Goal: Find specific page/section: Find specific page/section

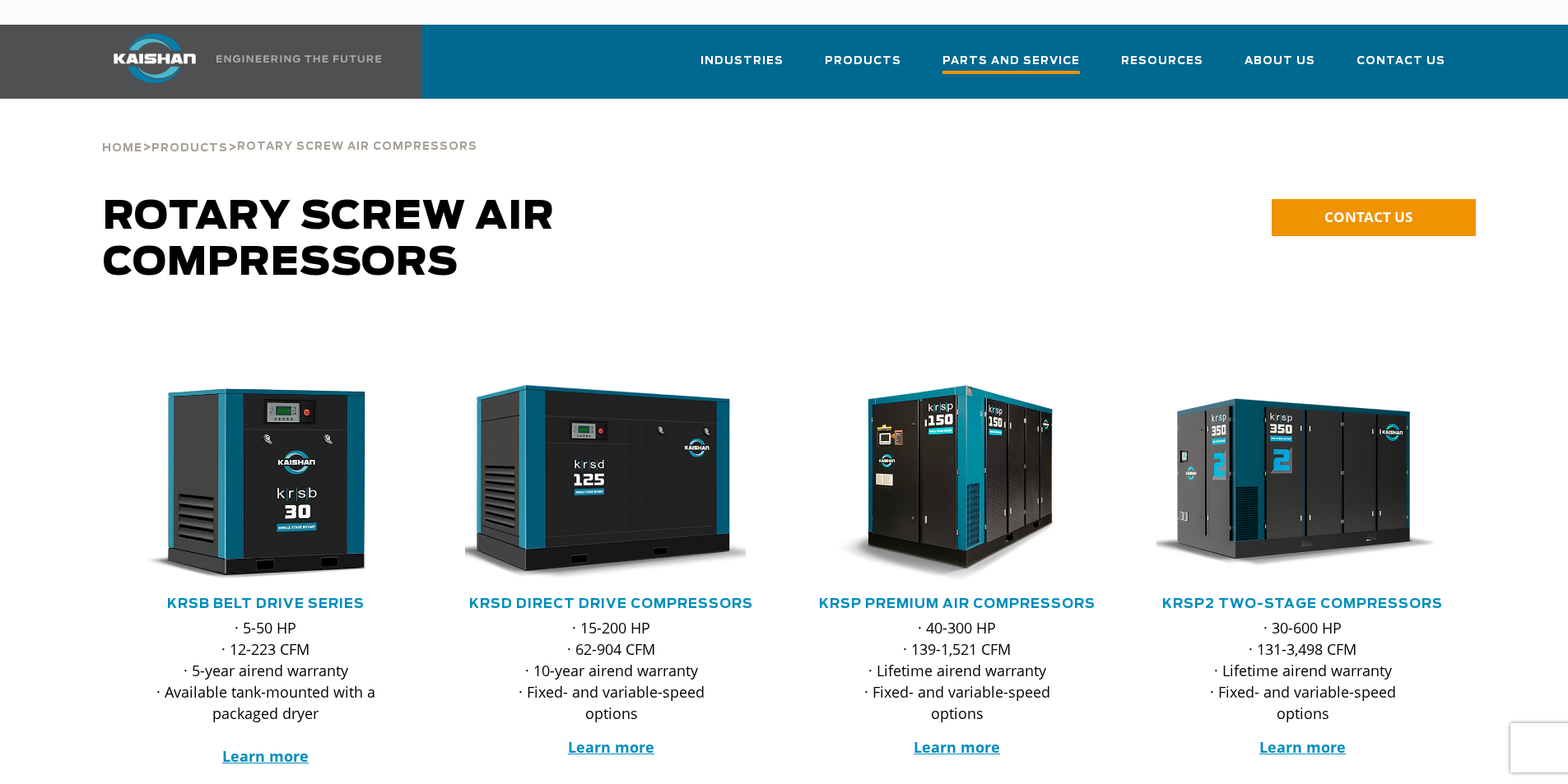
click at [1069, 52] on span "Parts and Service" at bounding box center [1011, 62] width 137 height 22
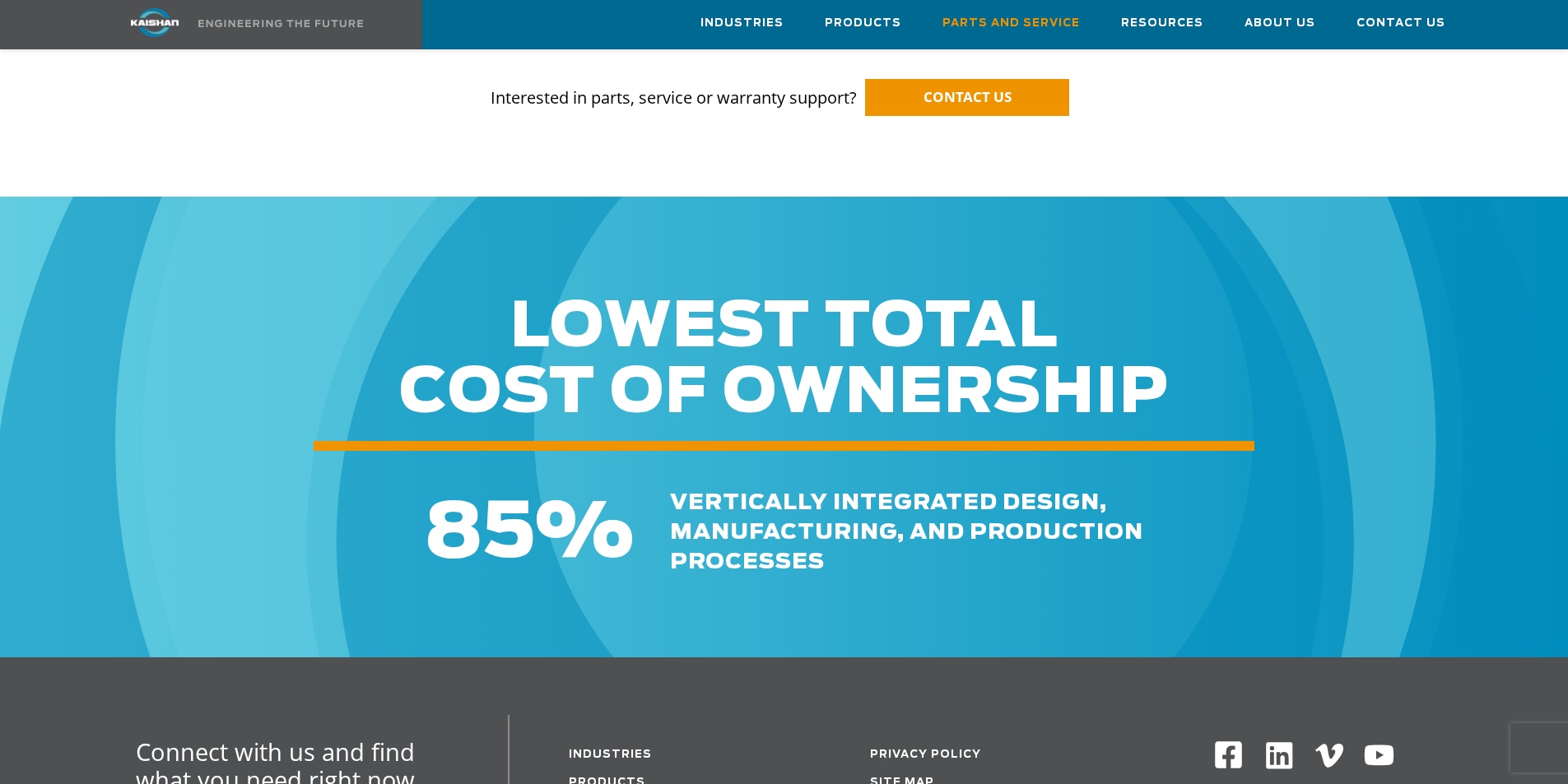
scroll to position [2139, 0]
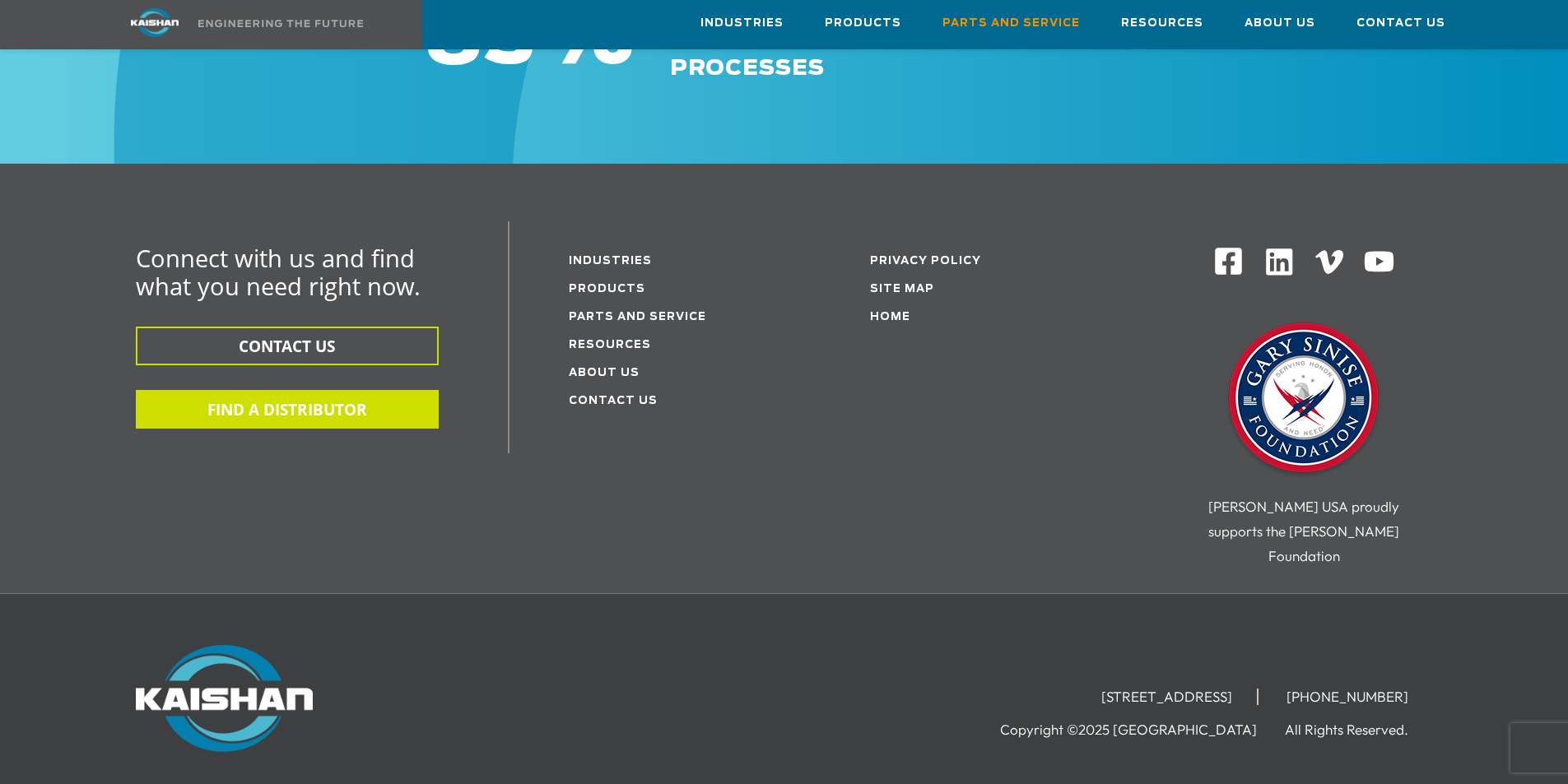
click at [359, 390] on button "FIND A DISTRIBUTOR" at bounding box center [287, 410] width 303 height 39
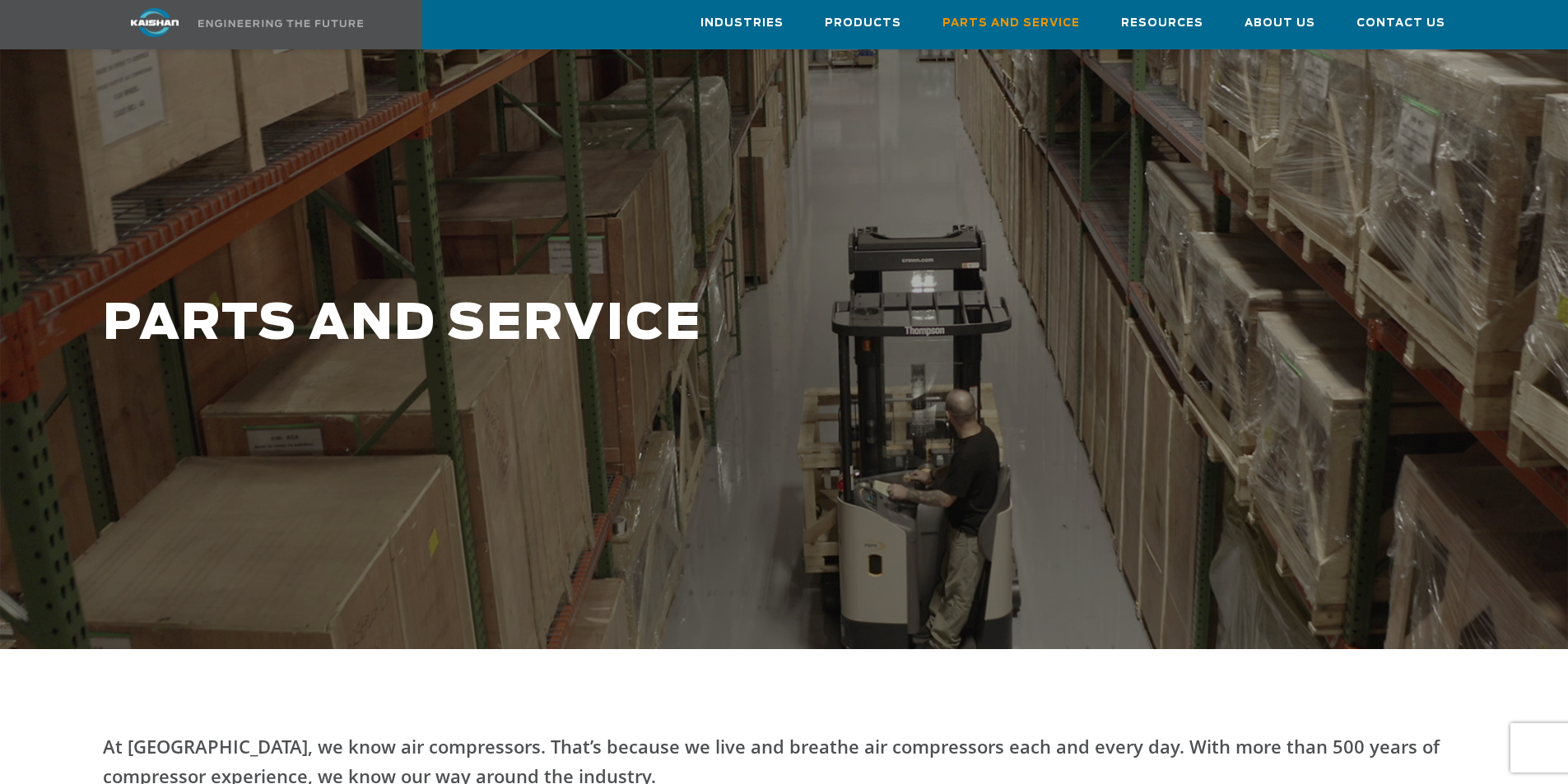
scroll to position [0, 0]
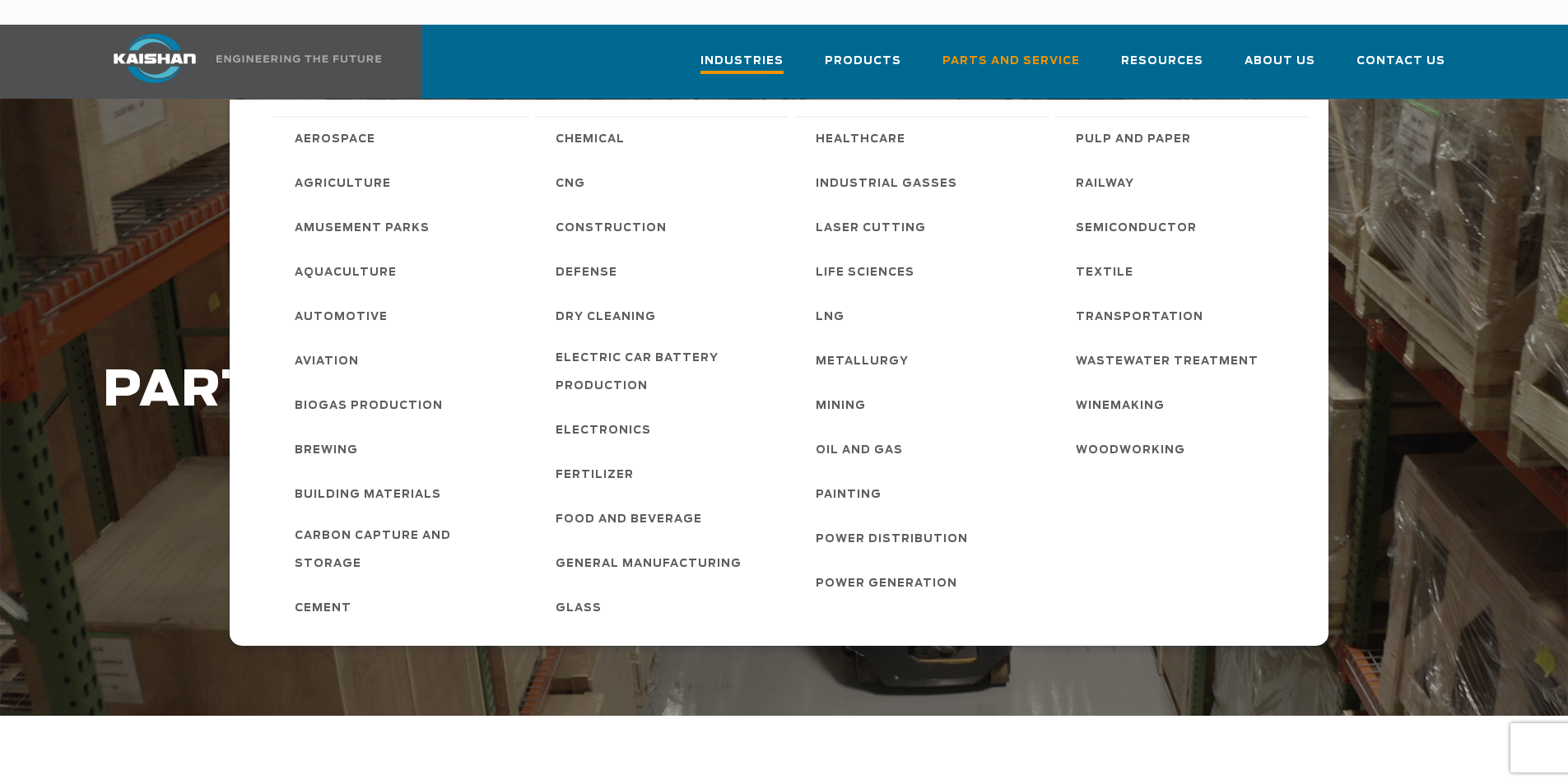
click at [761, 52] on span "Industries" at bounding box center [742, 62] width 83 height 22
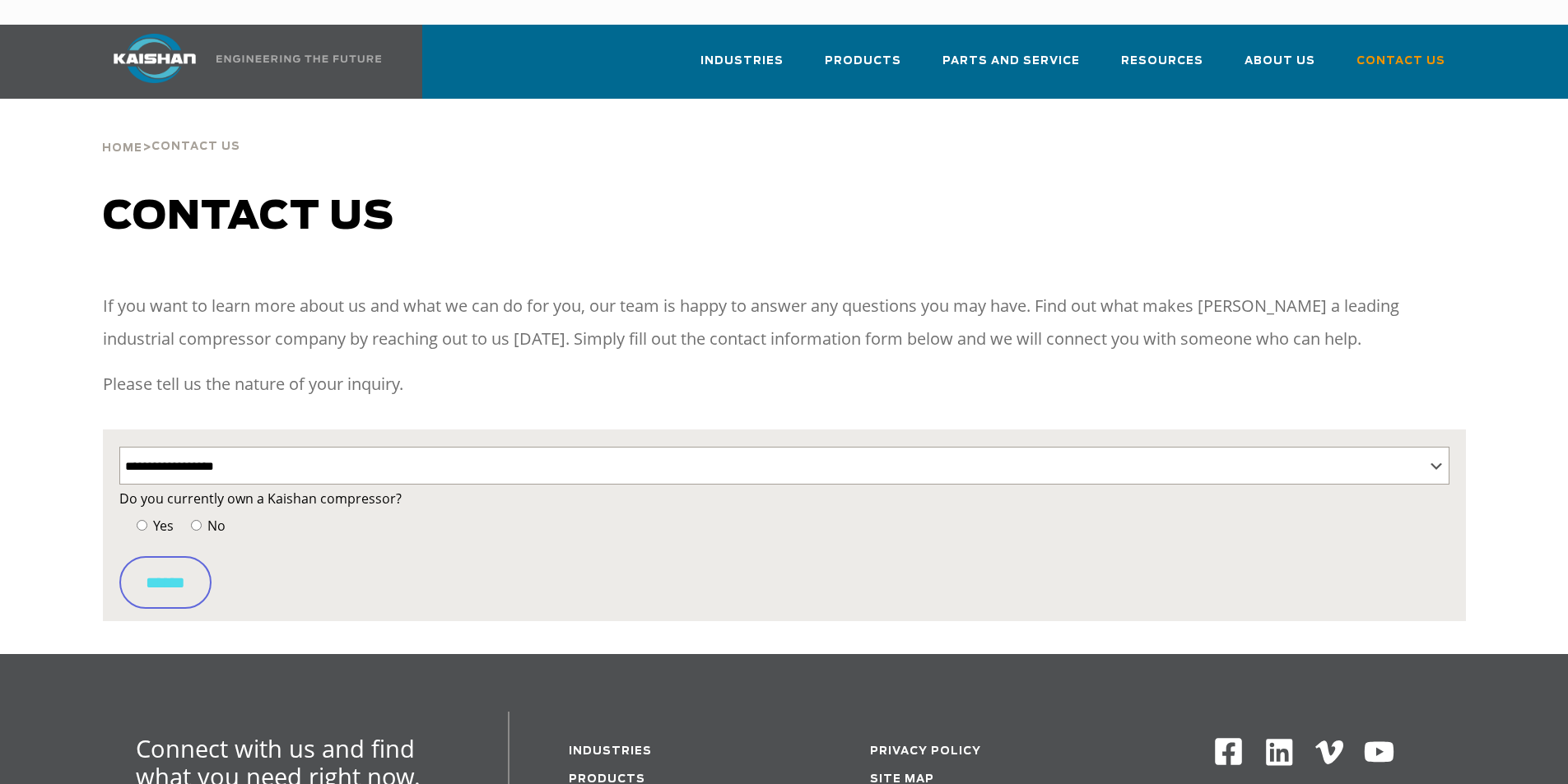
select select "**********"
